Goal: Task Accomplishment & Management: Manage account settings

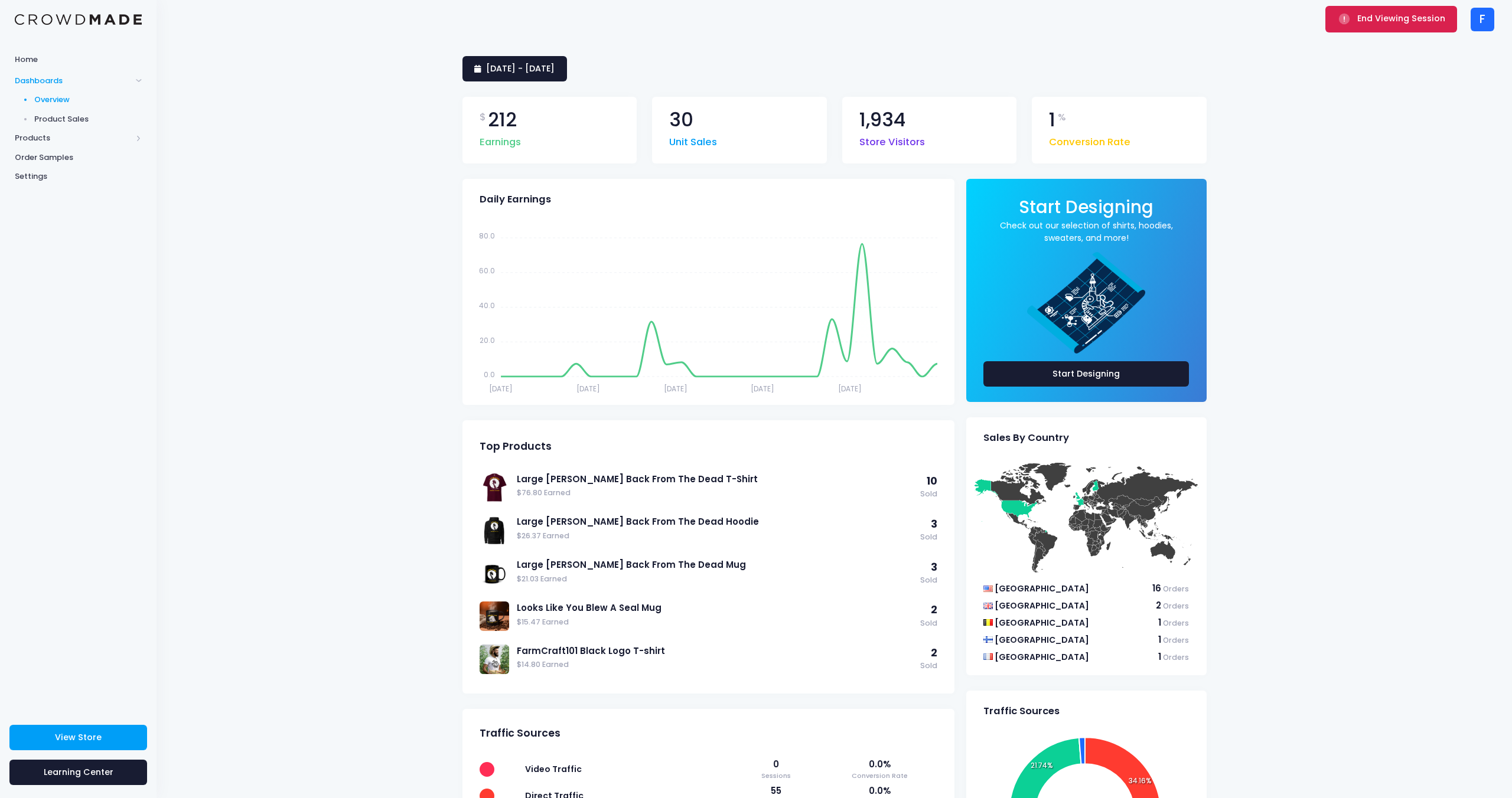
click at [1364, 12] on button "End Viewing Session" at bounding box center [1391, 19] width 132 height 26
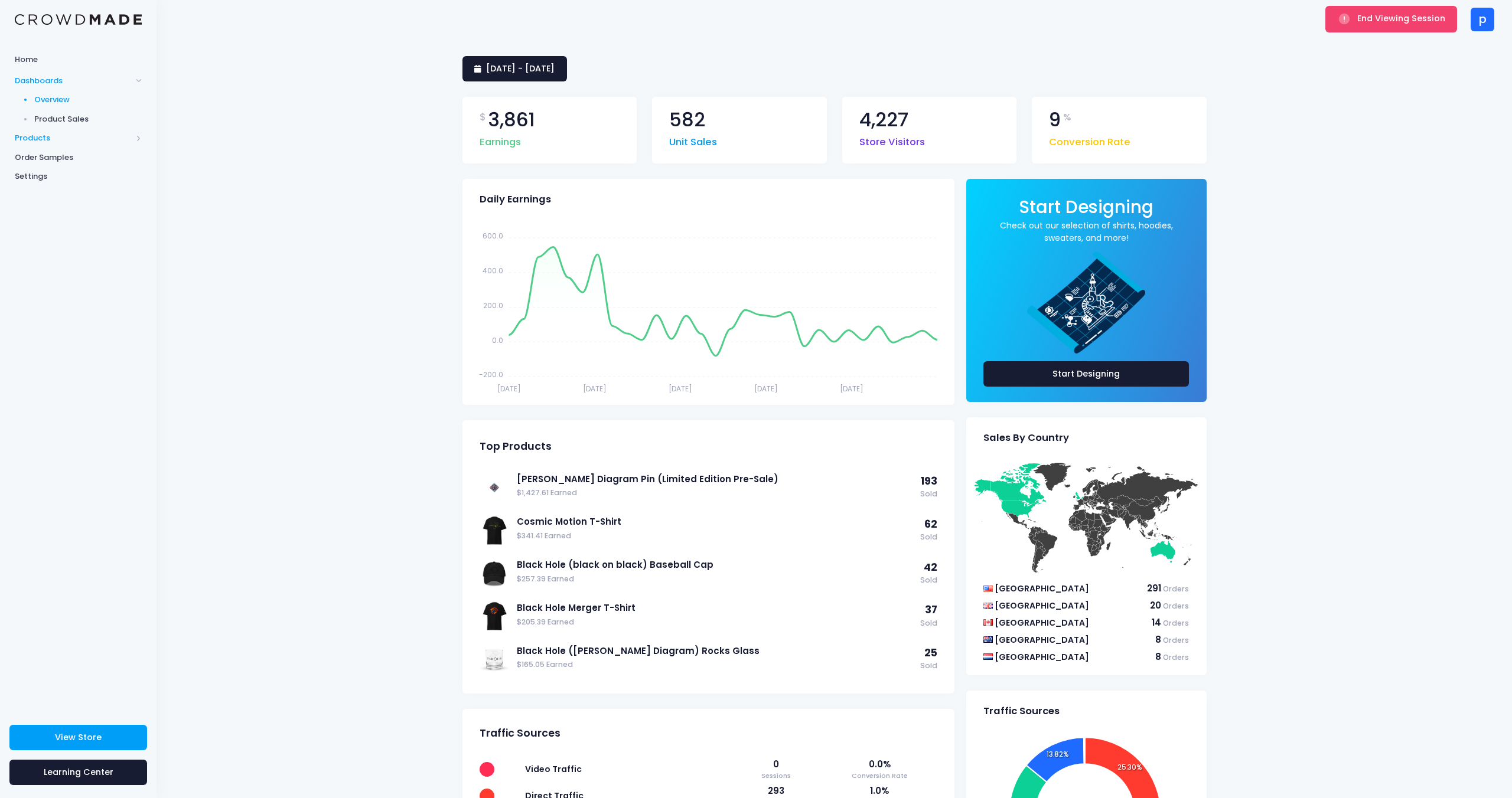
click at [37, 134] on span "Products" at bounding box center [72, 138] width 117 height 12
click at [509, 75] on link "[DATE] - [DATE]" at bounding box center [515, 69] width 105 height 25
click at [499, 141] on li "Last 7 Days" at bounding box center [514, 138] width 103 height 20
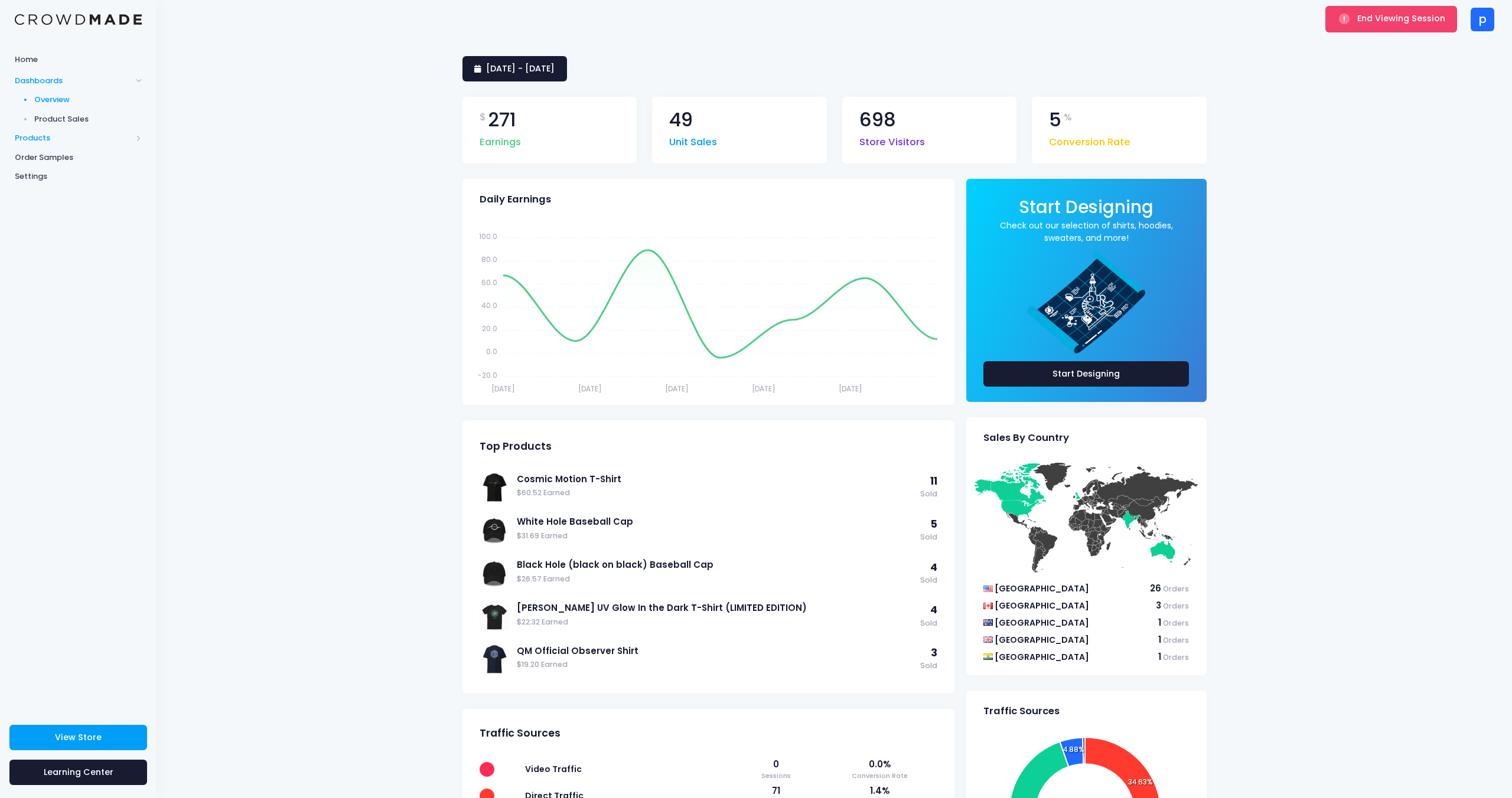
click at [51, 139] on span "Products" at bounding box center [72, 138] width 117 height 12
click at [83, 139] on span "Product Editor" at bounding box center [88, 138] width 108 height 12
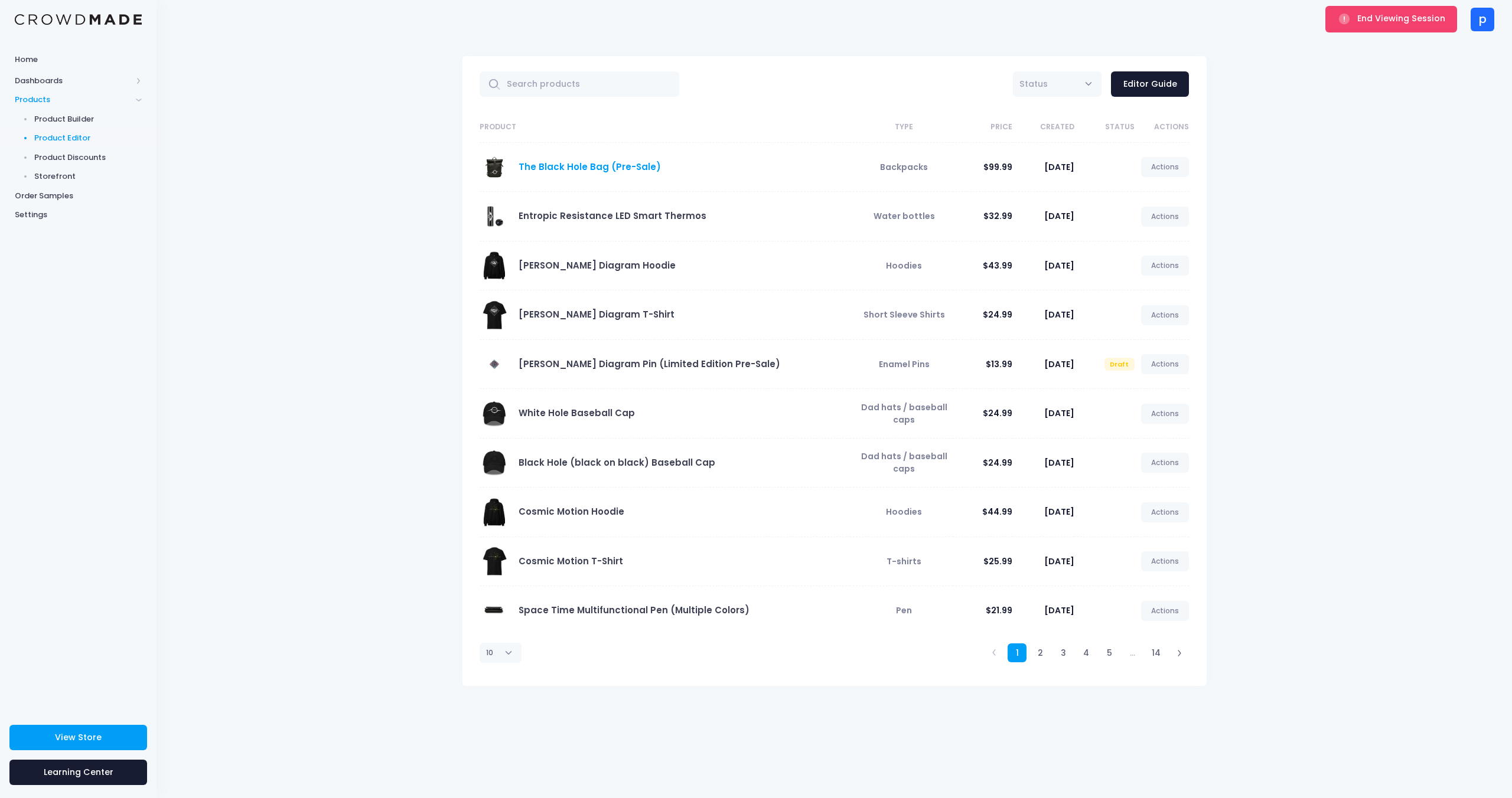
click at [565, 168] on link "The Black Hole Bag (Pre-Sale)" at bounding box center [589, 166] width 142 height 13
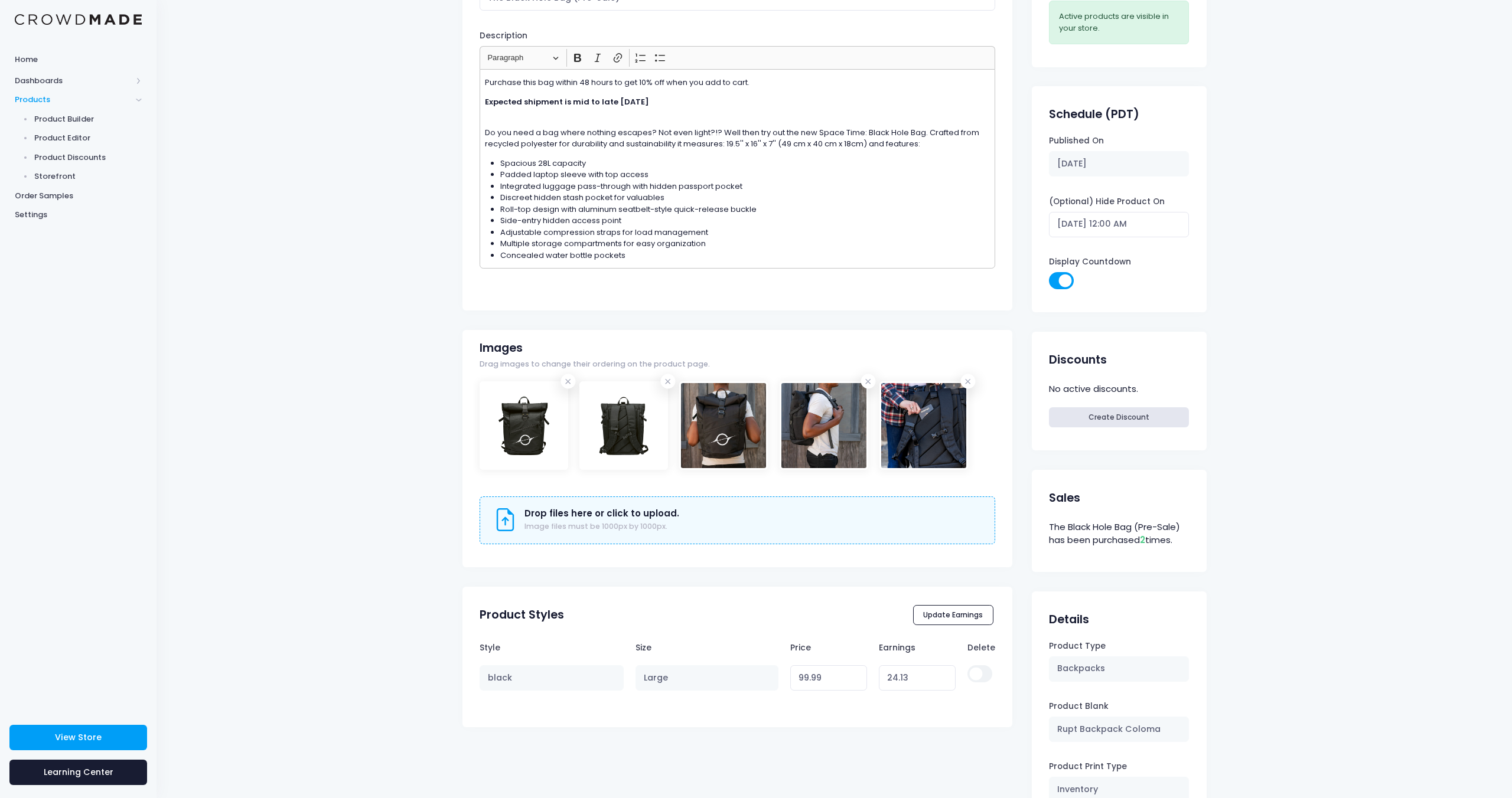
scroll to position [138, 0]
click at [539, 123] on p "​​​​​​​ Do you need a bag where nothing escapes? Not even light?!? Well then tr…" at bounding box center [737, 134] width 506 height 35
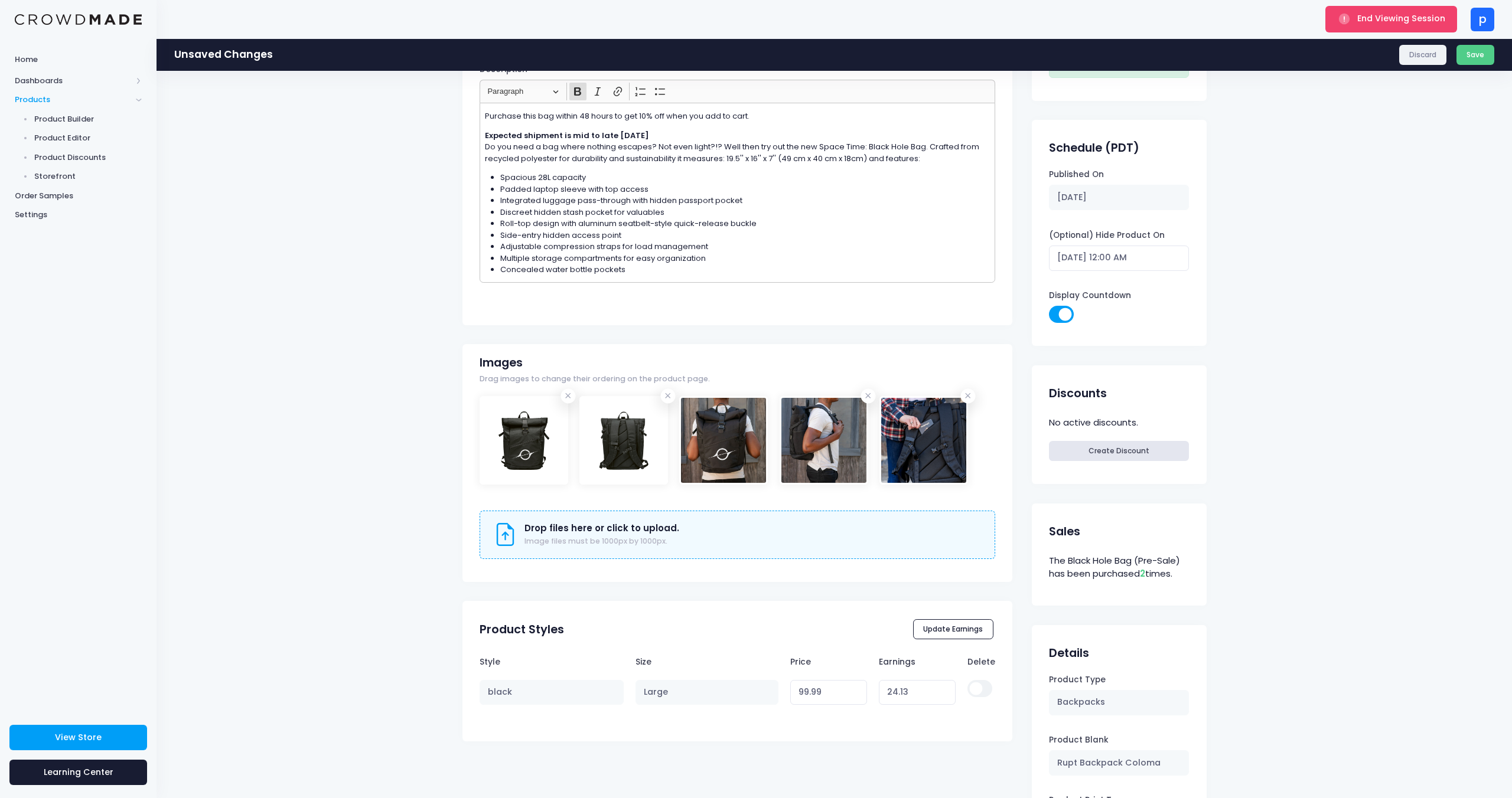
click at [1404, 59] on link "Discard" at bounding box center [1422, 55] width 48 height 20
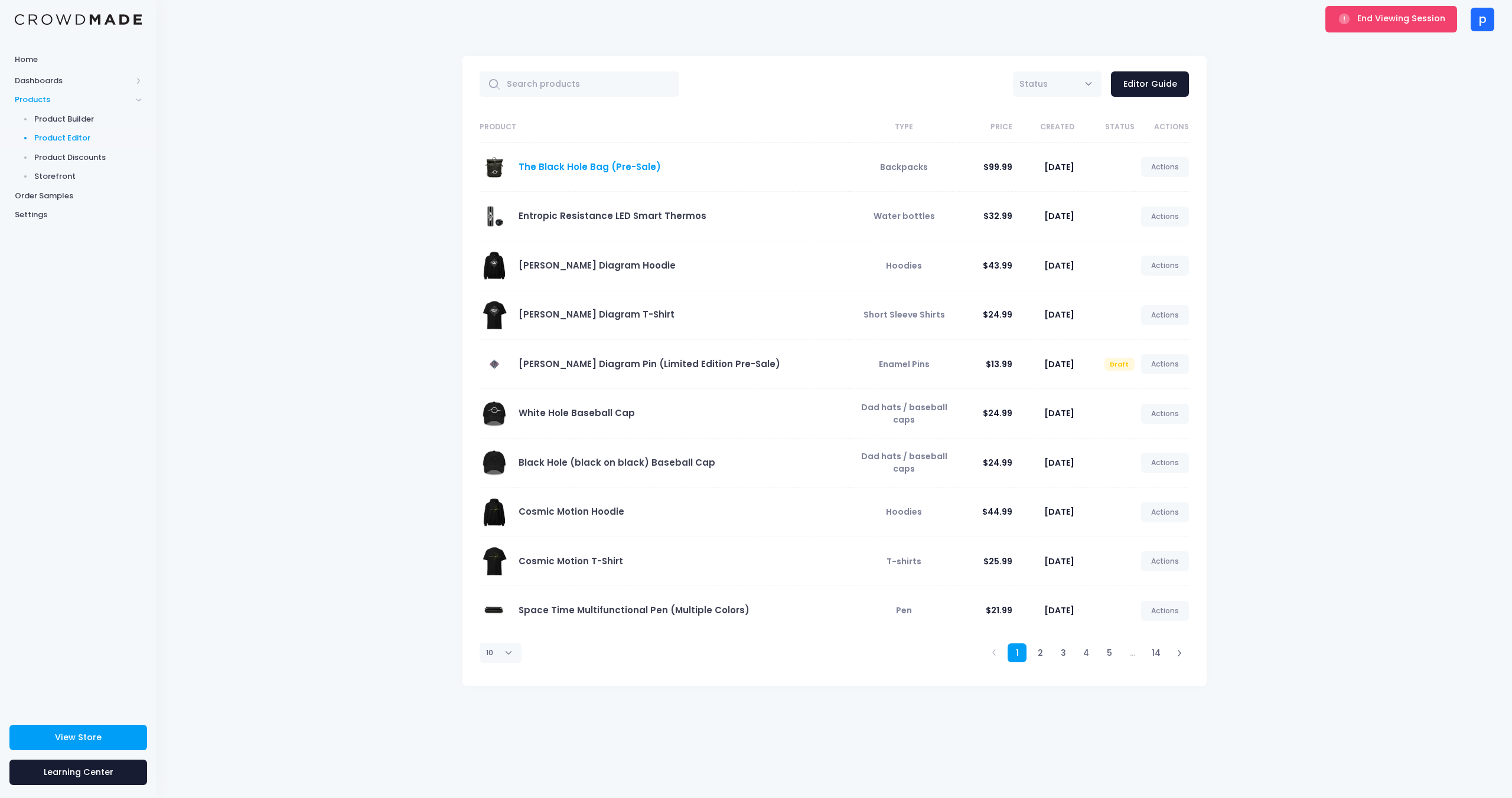
click at [564, 167] on link "The Black Hole Bag (Pre-Sale)" at bounding box center [589, 166] width 142 height 13
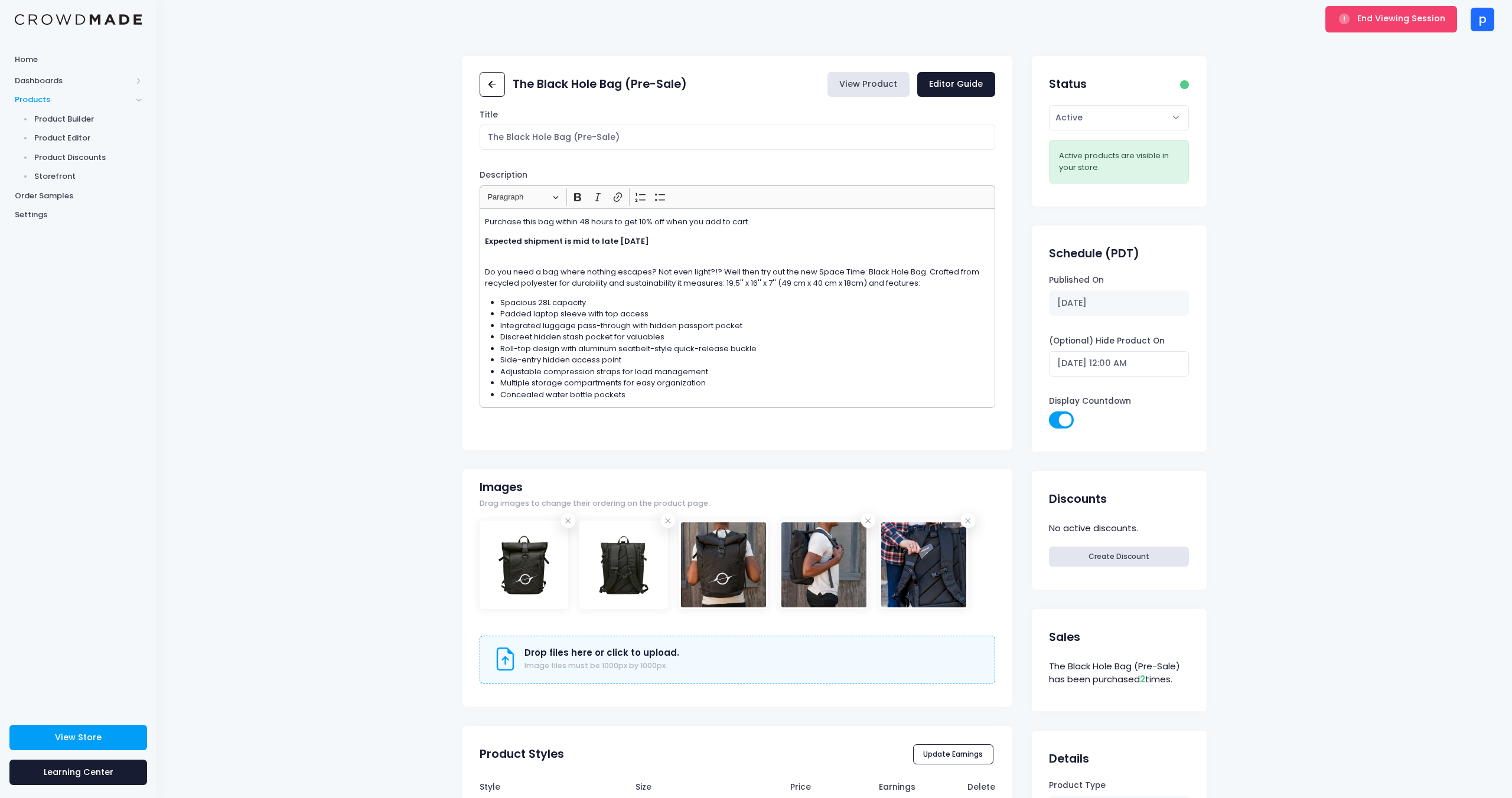
click at [879, 85] on link "View Product" at bounding box center [868, 85] width 82 height 25
click at [1131, 365] on input "10/16/2025 12:00 AM" at bounding box center [1118, 364] width 140 height 25
click at [1241, 361] on div "The Black Hole Bag (Pre-Sale) View Product Editor Guide Title The Black Hole Ba…" at bounding box center [834, 565] width 1355 height 1018
click at [1133, 365] on input "10/16/2025 12:00 AM" at bounding box center [1118, 364] width 140 height 25
click at [1158, 592] on button "Update" at bounding box center [1158, 587] width 50 height 21
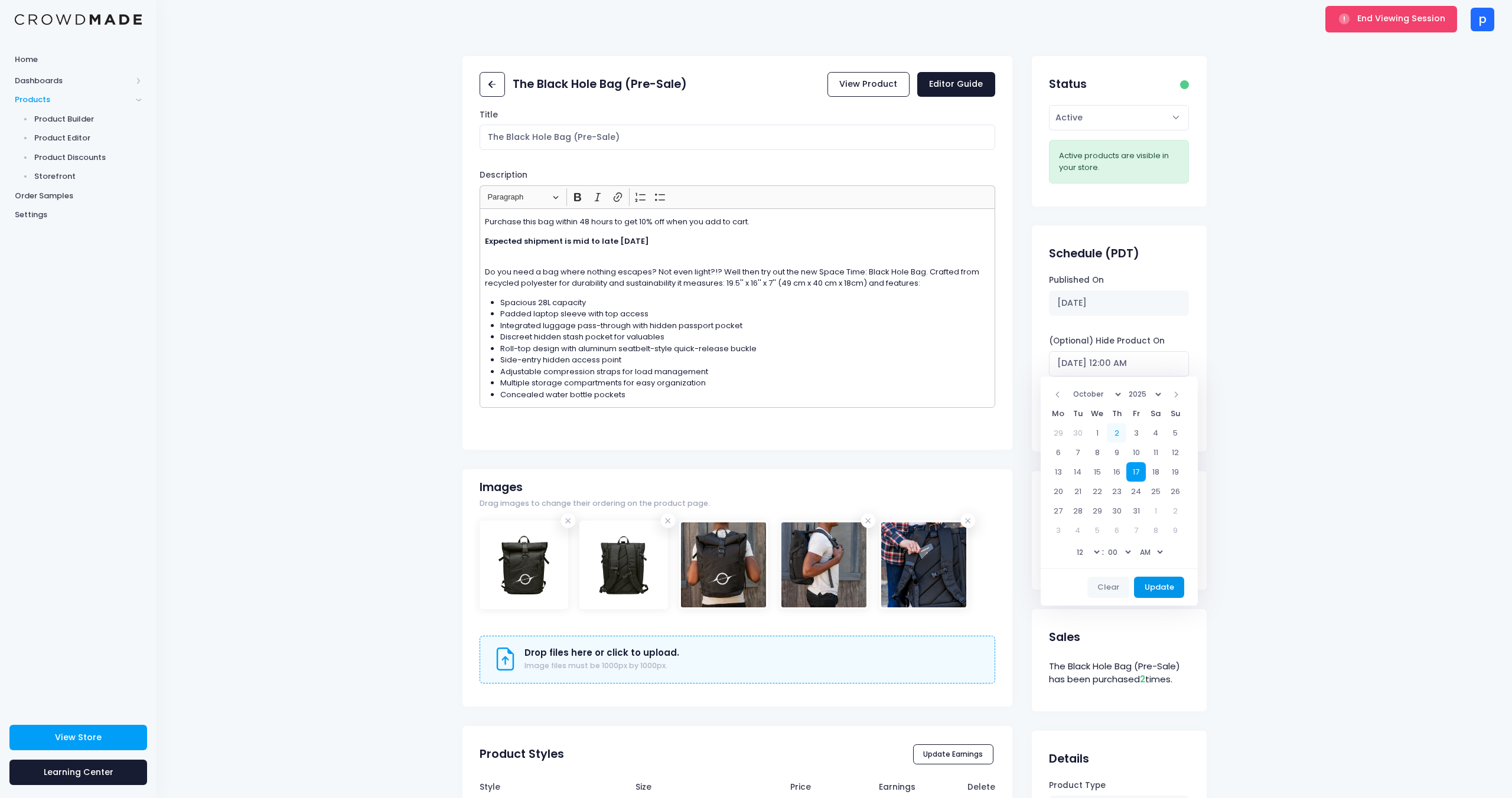
type input "[DATE] 12:00 AM"
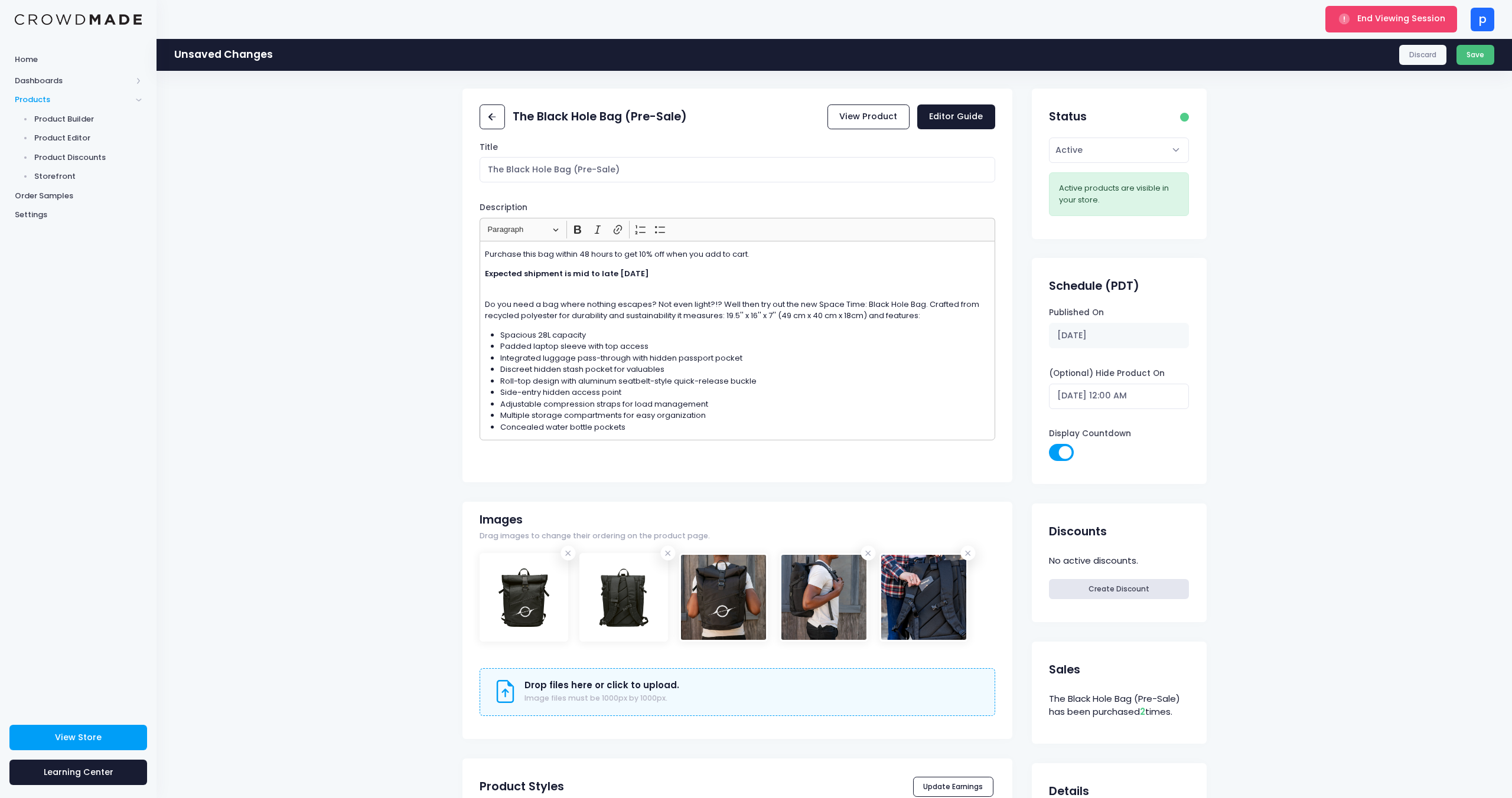
click at [1472, 52] on button "Save" at bounding box center [1475, 55] width 38 height 20
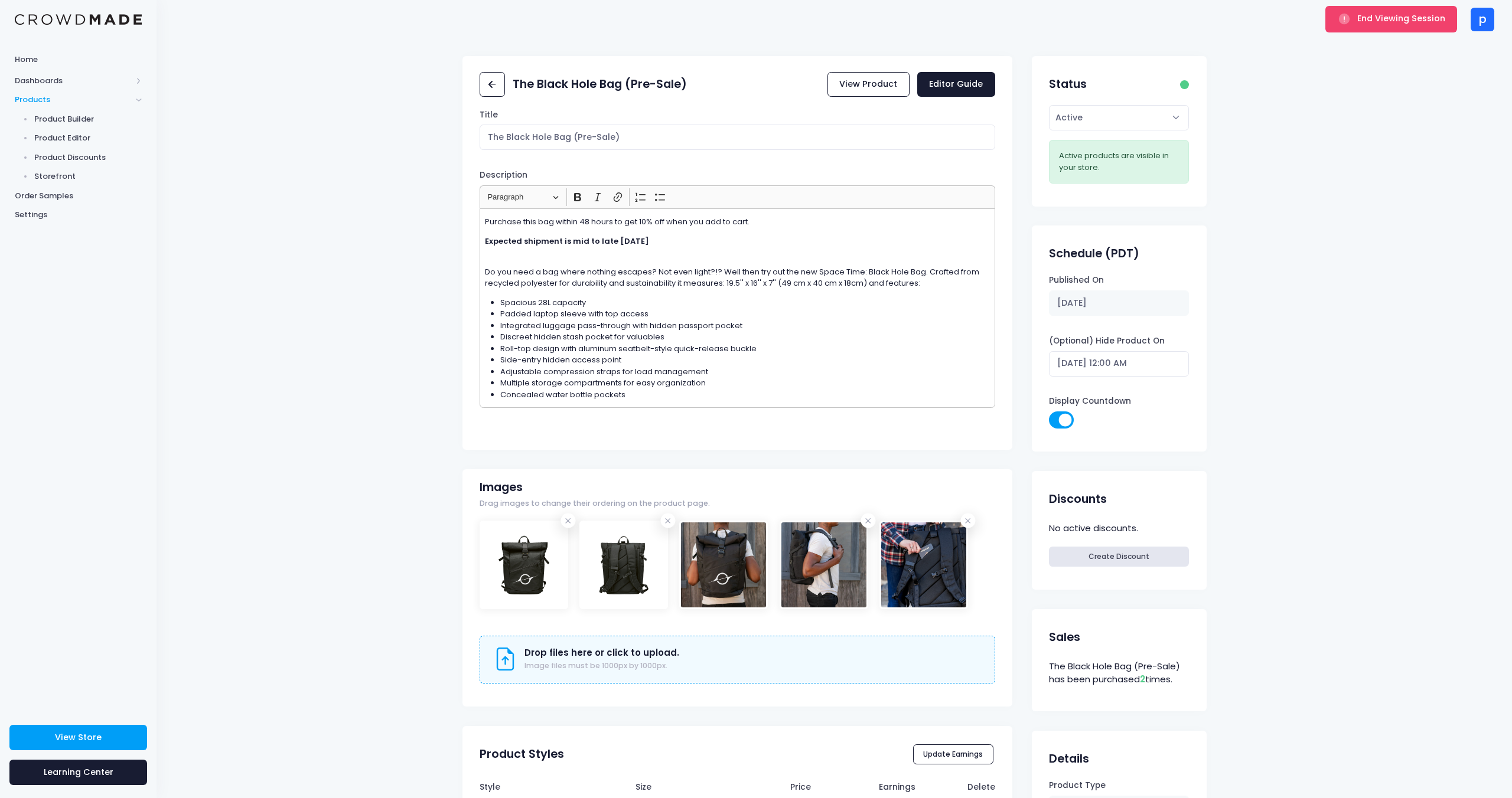
click at [708, 224] on p "Purchase this bag within 48 hours to get 10% off when you add to cart." at bounding box center [737, 222] width 506 height 12
click at [562, 200] on button "Heading Paragraph" at bounding box center [523, 197] width 81 height 18
click at [564, 236] on button "Heading 1" at bounding box center [552, 242] width 138 height 24
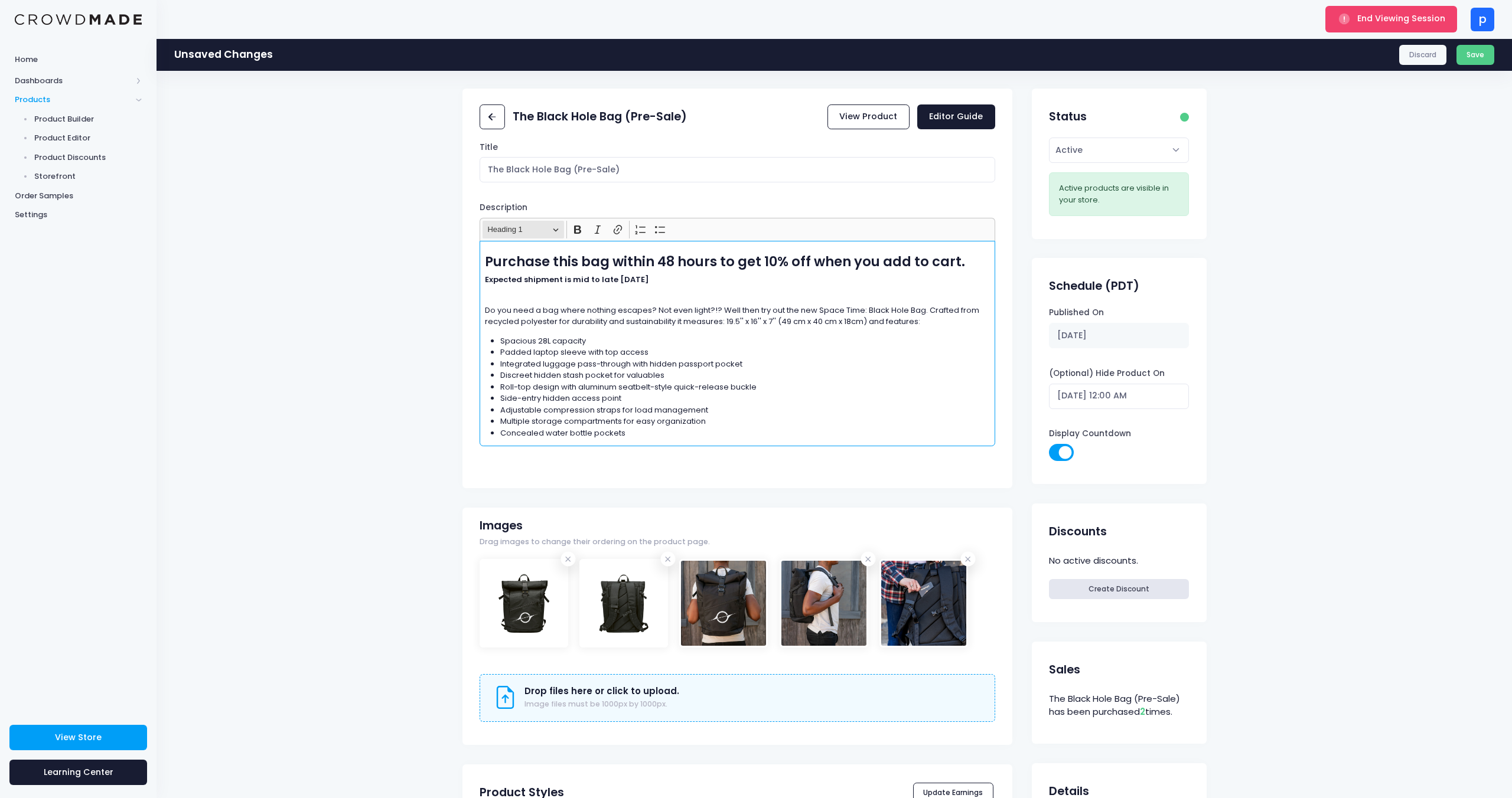
click at [560, 225] on button "Heading Heading 1" at bounding box center [523, 230] width 81 height 18
click at [537, 293] on span "Heading 2" at bounding box center [512, 299] width 48 height 17
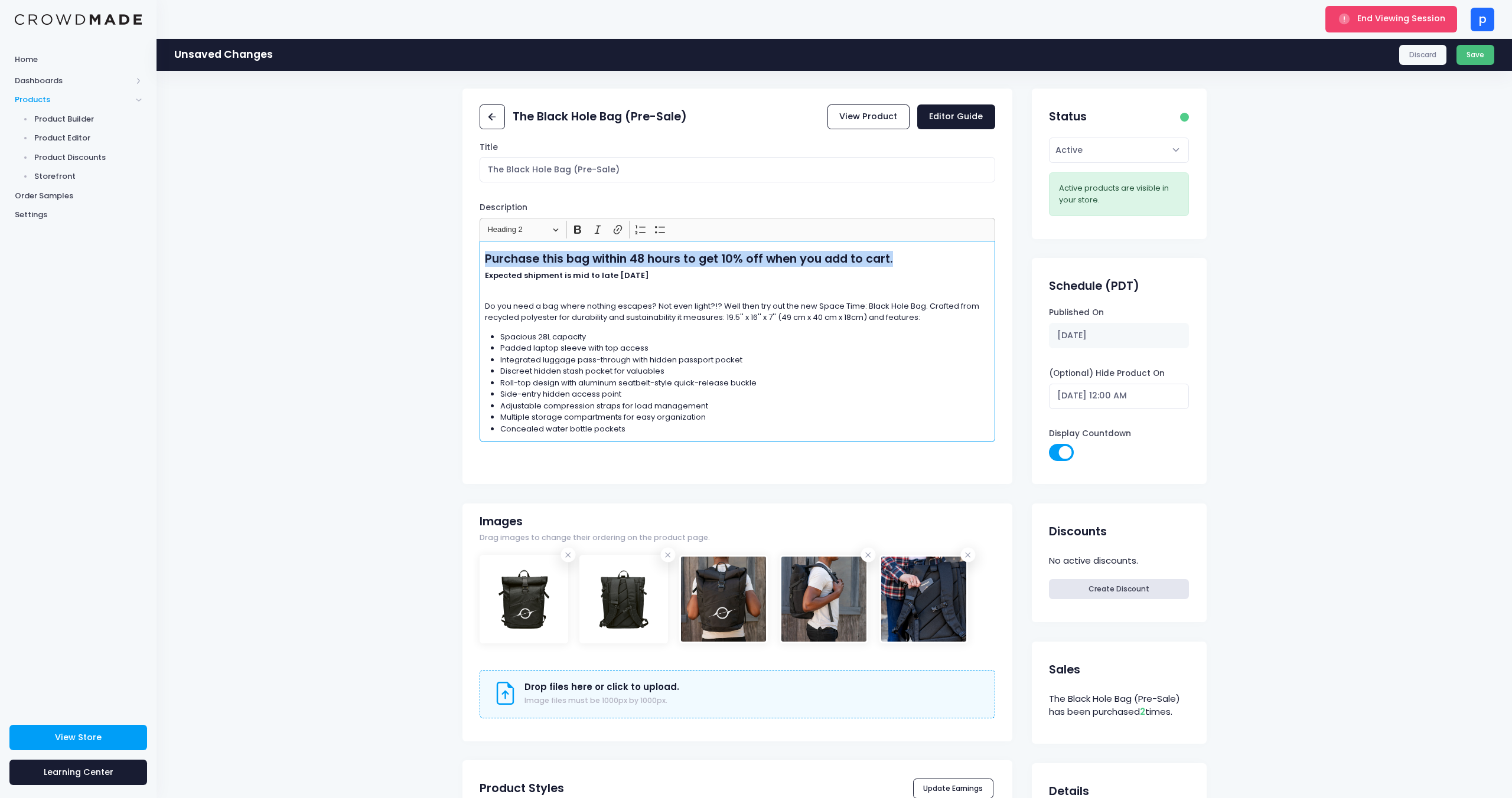
click at [1484, 59] on button "Save" at bounding box center [1475, 55] width 38 height 20
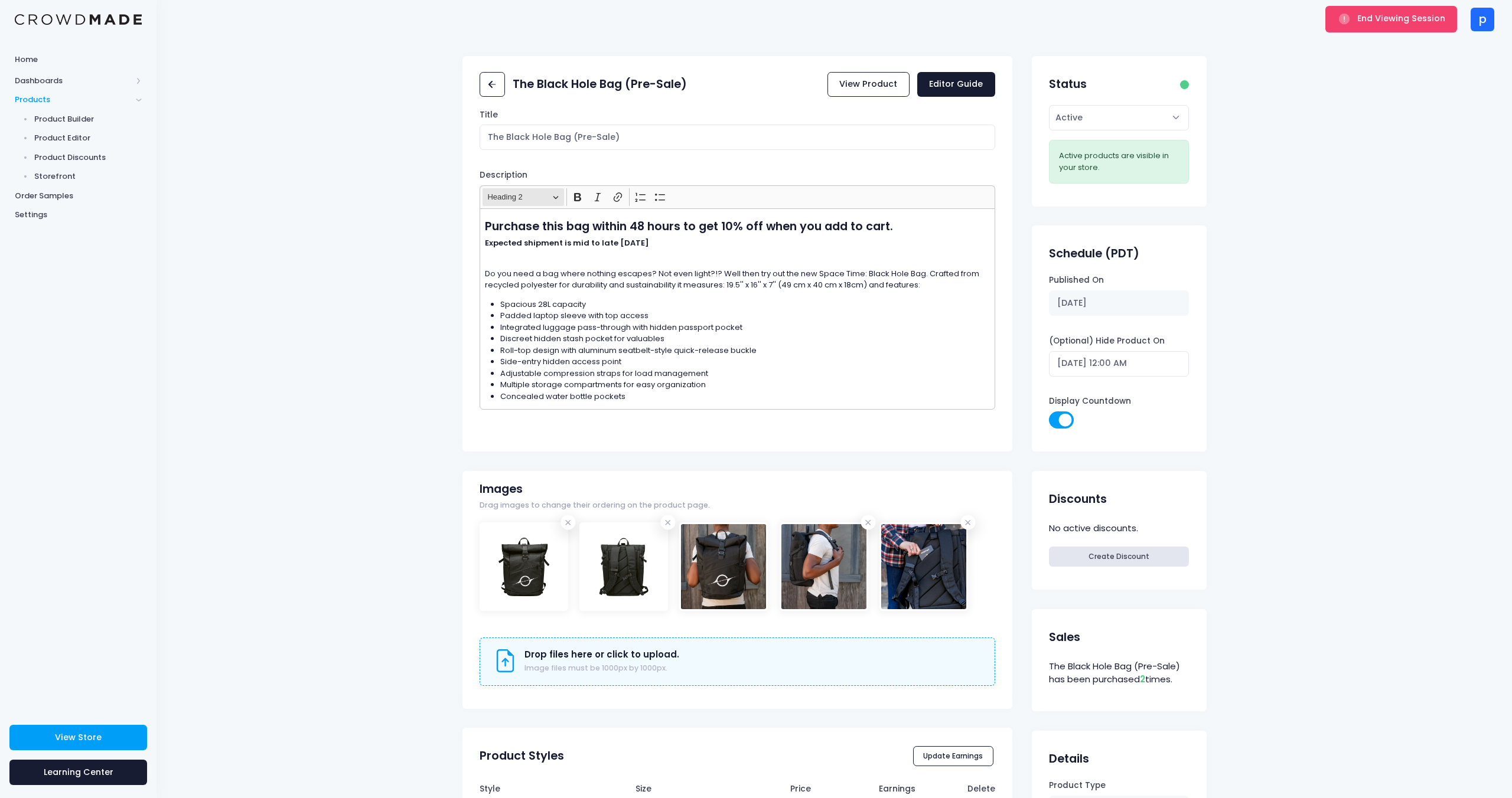
click at [531, 198] on span "Heading 2" at bounding box center [518, 197] width 62 height 14
click at [536, 219] on button "Paragraph" at bounding box center [552, 218] width 138 height 24
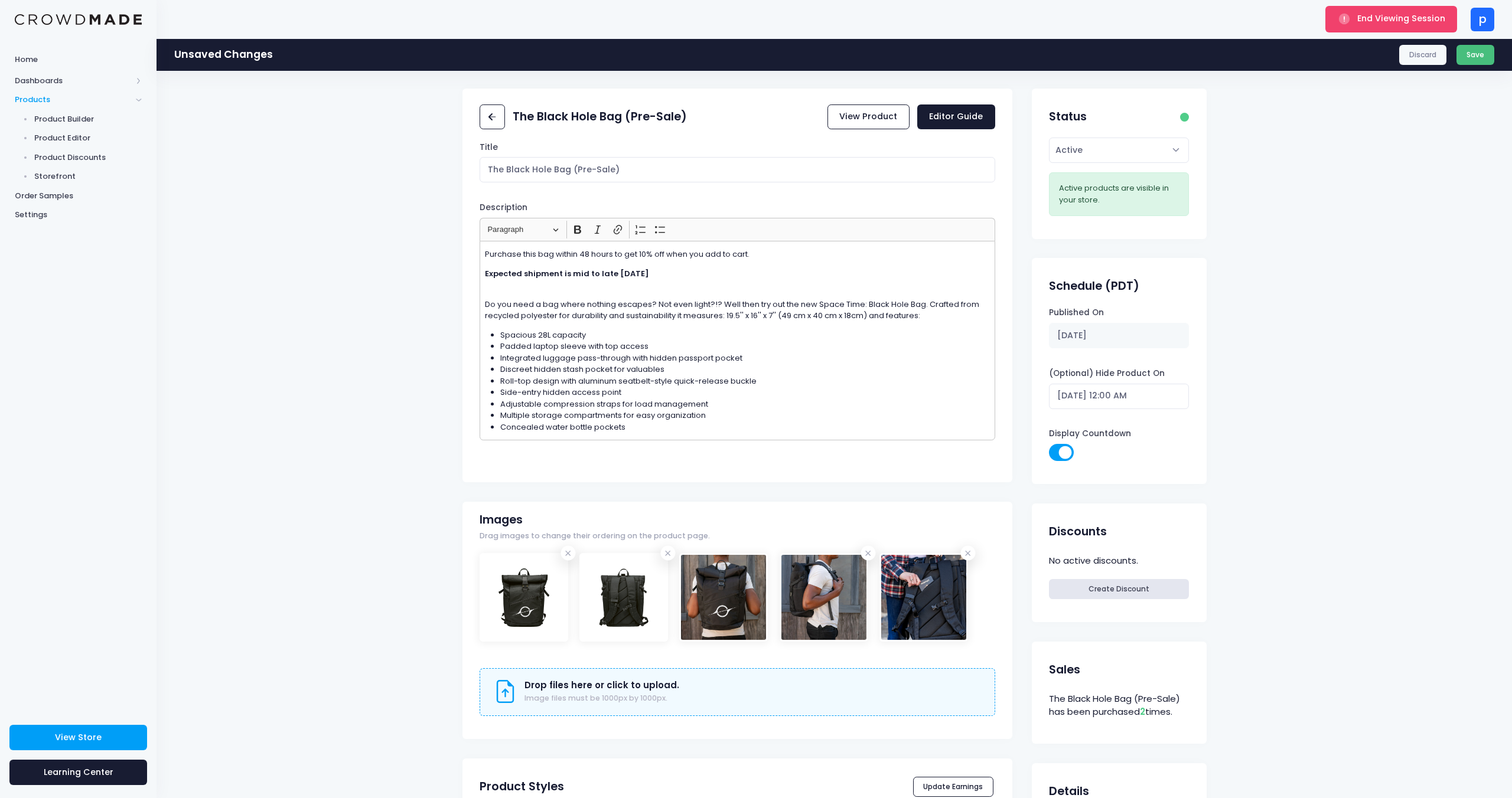
click at [1480, 50] on button "Save" at bounding box center [1475, 55] width 38 height 20
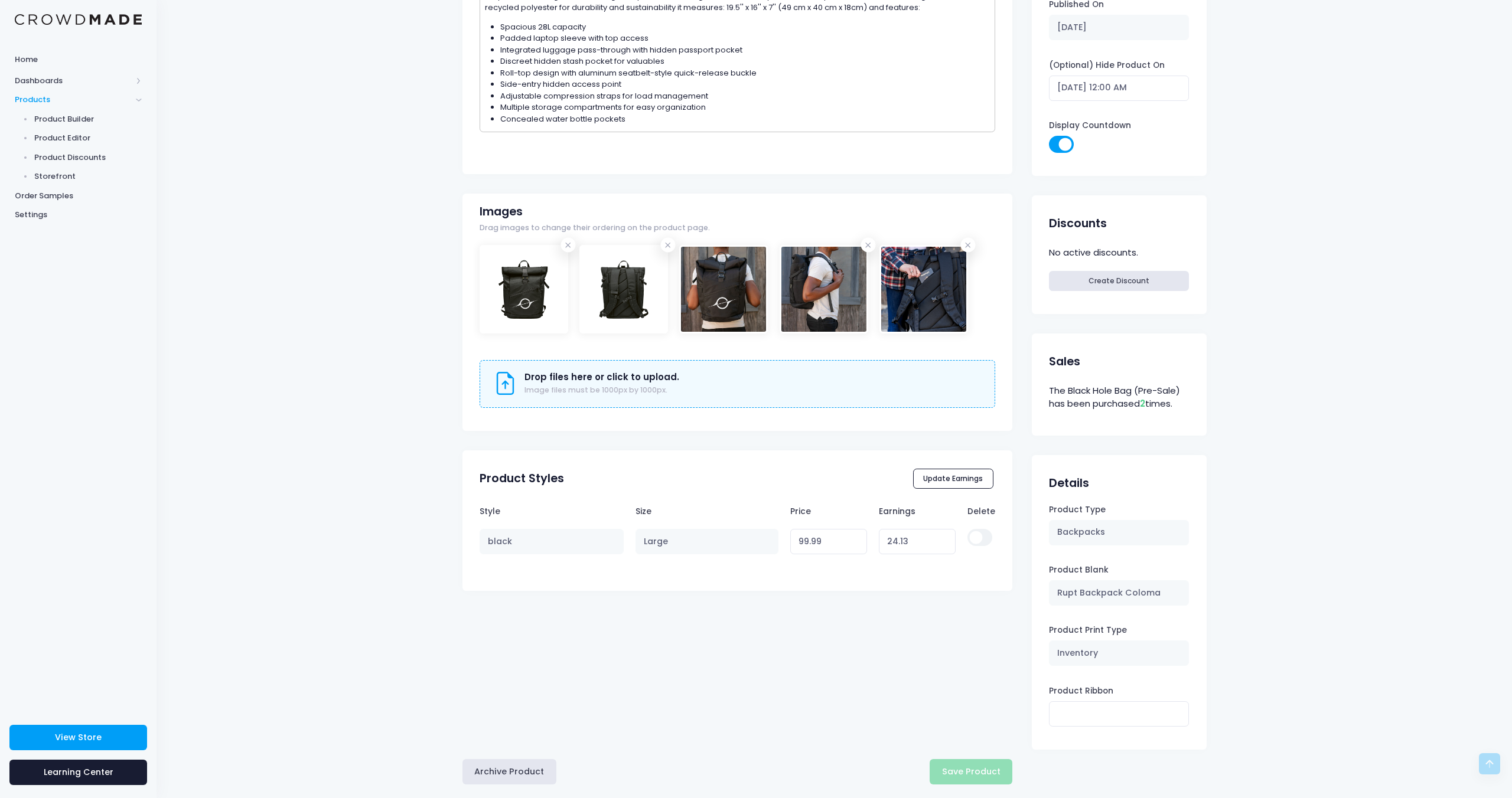
scroll to position [293, 0]
